Goal: Entertainment & Leisure: Browse casually

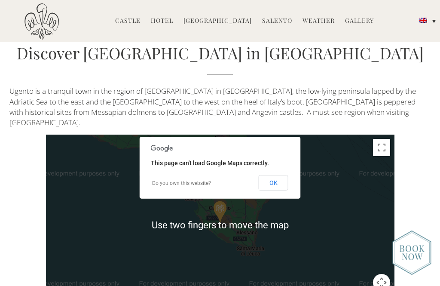
scroll to position [1615, 0]
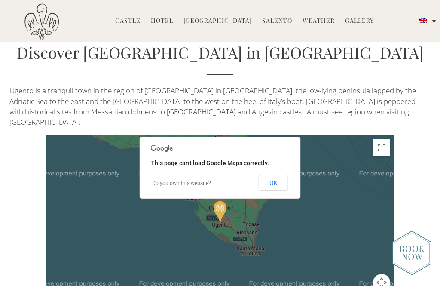
click at [271, 175] on button "OK" at bounding box center [274, 182] width 30 height 15
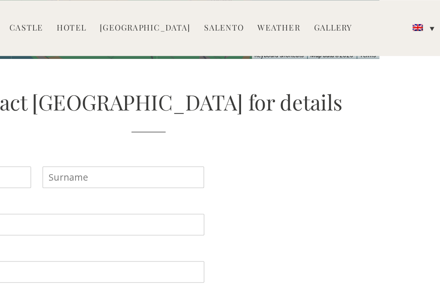
scroll to position [1885, 0]
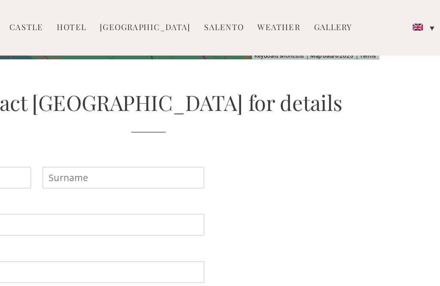
click at [345, 21] on link "Gallery" at bounding box center [359, 21] width 29 height 10
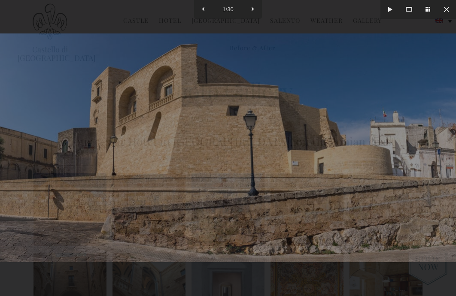
scroll to position [2, 0]
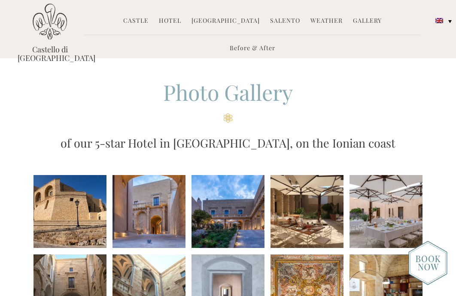
click at [175, 24] on link "Hotel" at bounding box center [170, 21] width 22 height 10
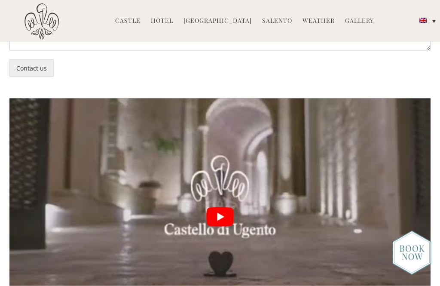
scroll to position [1853, 0]
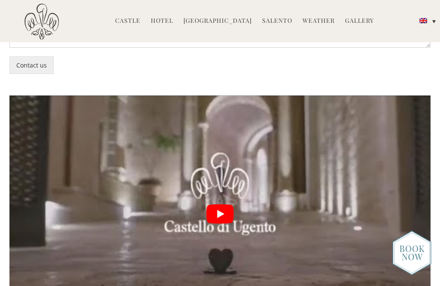
click at [219, 149] on button "play Youtube video" at bounding box center [219, 213] width 421 height 237
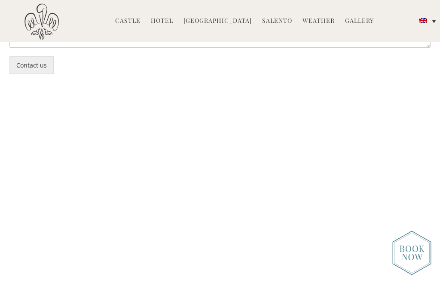
click at [43, 21] on img at bounding box center [41, 21] width 34 height 37
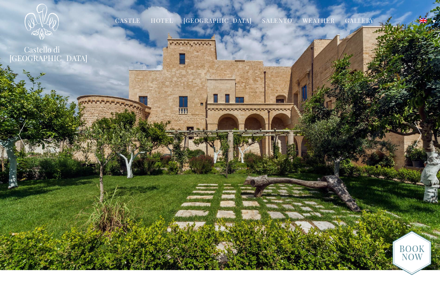
click at [413, 248] on img at bounding box center [411, 252] width 39 height 45
